Goal: Information Seeking & Learning: Understand process/instructions

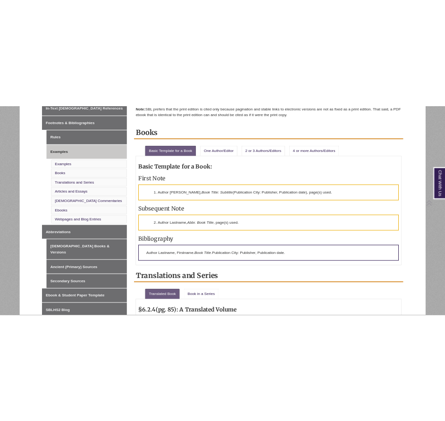
scroll to position [330, 0]
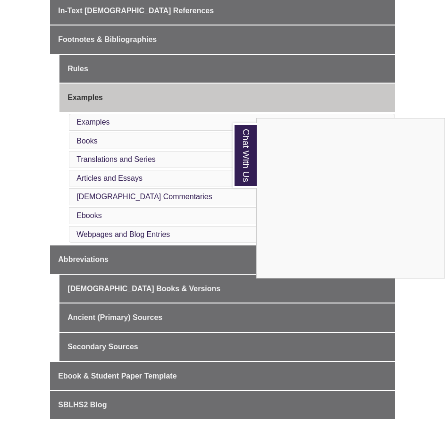
click at [29, 135] on div "Chat With Us" at bounding box center [222, 210] width 445 height 421
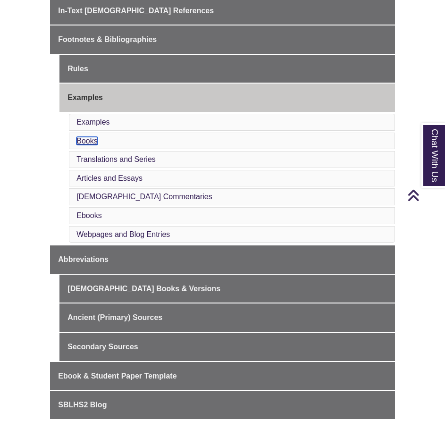
click at [94, 137] on link "Books" at bounding box center [86, 141] width 21 height 8
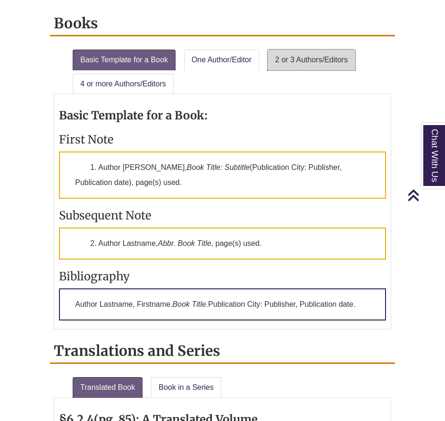
click at [327, 50] on link "2 or 3 Authors/Editors" at bounding box center [312, 60] width 88 height 21
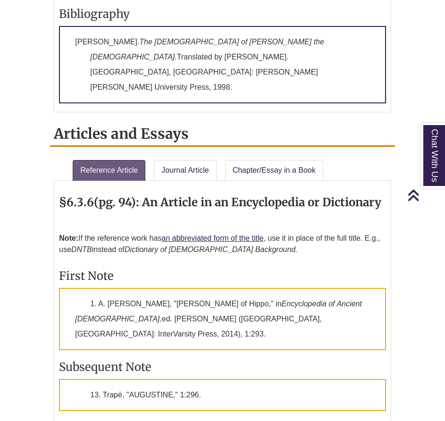
scroll to position [1653, 0]
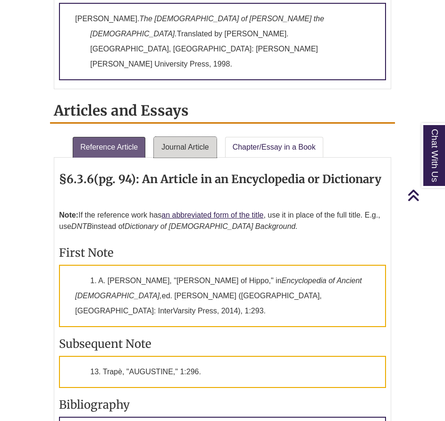
click at [211, 137] on link "Journal Article" at bounding box center [185, 147] width 63 height 21
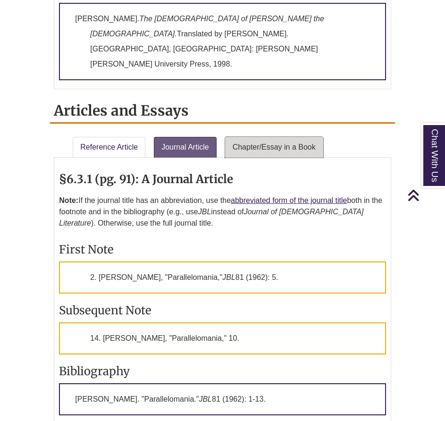
click at [311, 137] on link "Chapter/Essay in a Book" at bounding box center [274, 147] width 98 height 21
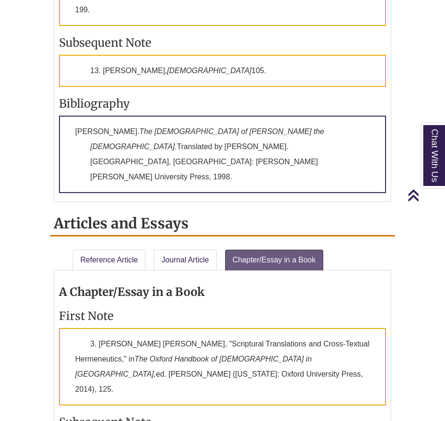
scroll to position [1305, 0]
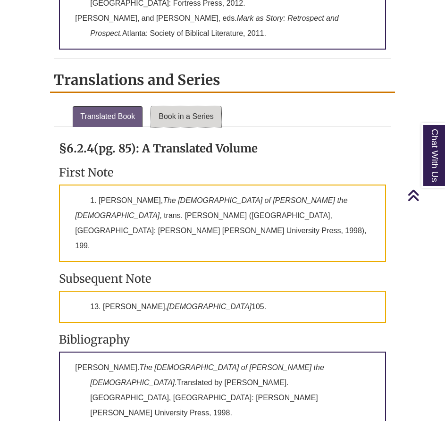
click at [216, 106] on link "Book in a Series" at bounding box center [186, 116] width 70 height 21
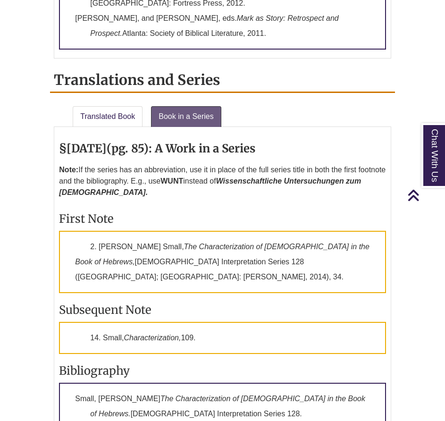
click at [276, 102] on ul "Translated Book Book in a Series" at bounding box center [222, 114] width 337 height 25
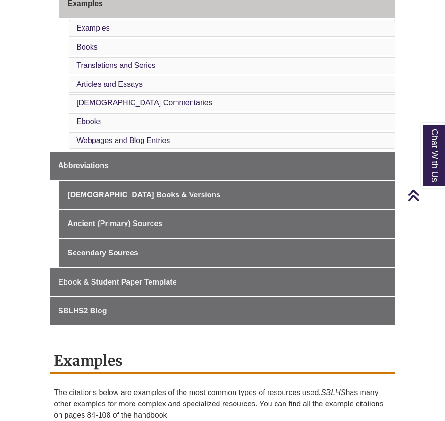
scroll to position [408, 0]
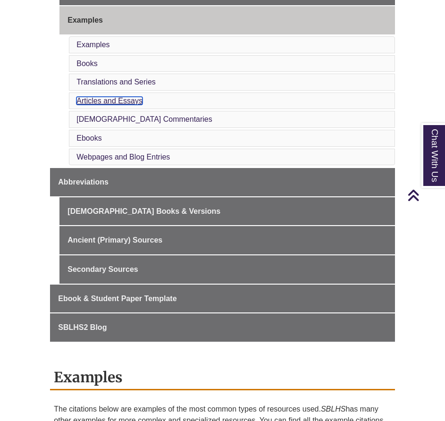
click at [126, 97] on link "Articles and Essays" at bounding box center [109, 101] width 66 height 8
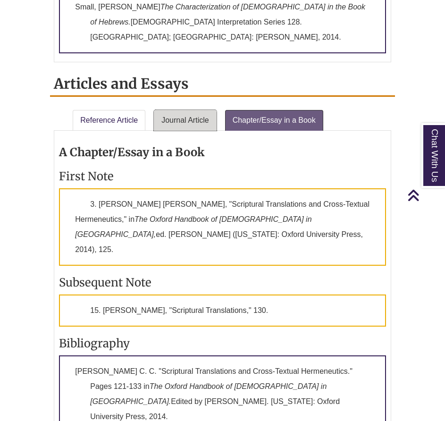
click at [202, 110] on link "Journal Article" at bounding box center [185, 120] width 63 height 21
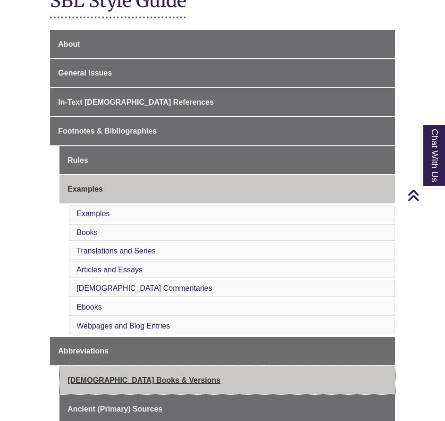
scroll to position [186, 0]
